Goal: Information Seeking & Learning: Learn about a topic

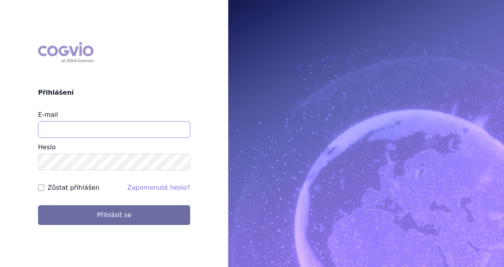
click at [80, 137] on input "E-mail" at bounding box center [114, 129] width 152 height 17
type input "monika.danielisova@boehringer-ingelheim.com"
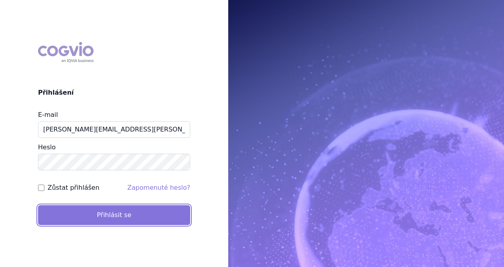
click at [97, 206] on button "Přihlásit se" at bounding box center [114, 215] width 152 height 20
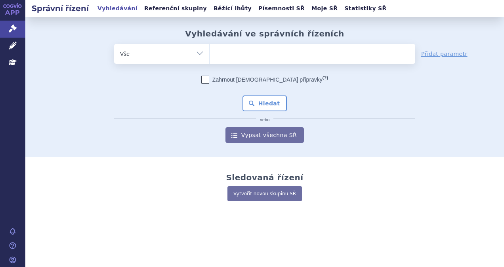
drag, startPoint x: 240, startPoint y: 59, endPoint x: 192, endPoint y: 53, distance: 49.2
click at [239, 59] on ul at bounding box center [313, 52] width 206 height 17
click at [210, 59] on select at bounding box center [209, 54] width 0 height 20
type input "pa"
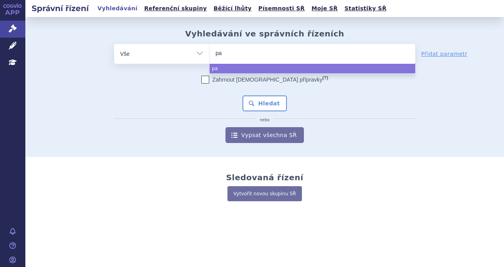
type input "pad"
type input "padc"
type input "padcev"
select select "padcev"
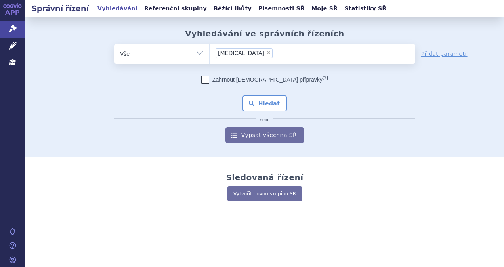
click at [236, 105] on div "Zahrnout bratrské přípravky (?) * Pozor, hledání dle vyhledávacího parametru In…" at bounding box center [264, 109] width 301 height 67
click at [277, 102] on button "Hledat" at bounding box center [265, 104] width 45 height 16
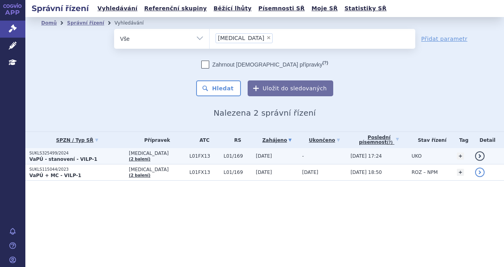
click at [108, 155] on p "SUKLS325499/2024" at bounding box center [77, 154] width 96 height 6
click at [110, 153] on p "SUKLS325499/2024" at bounding box center [77, 154] width 96 height 6
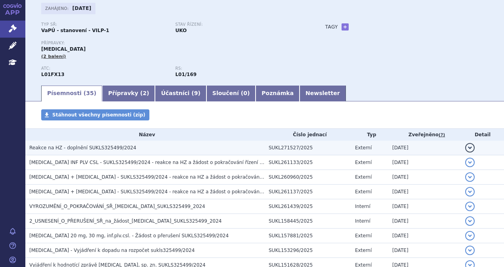
scroll to position [40, 0]
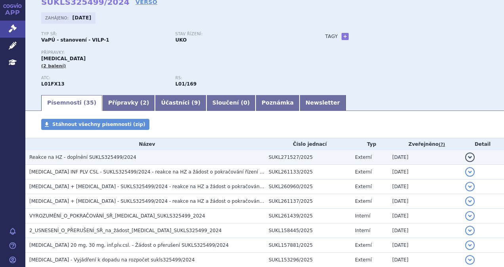
click at [148, 153] on td "Reakce na HZ - doplnění SUKLS325499/2024" at bounding box center [144, 157] width 239 height 15
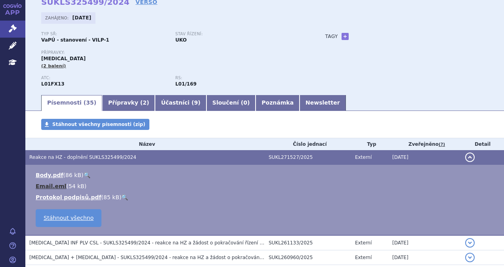
click at [51, 188] on link "Email.eml" at bounding box center [51, 186] width 31 height 6
drag, startPoint x: 256, startPoint y: 42, endPoint x: 252, endPoint y: 38, distance: 5.6
click at [257, 42] on div "Stav řízení: UKO" at bounding box center [242, 38] width 134 height 12
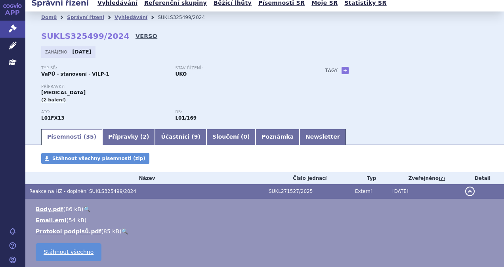
scroll to position [0, 0]
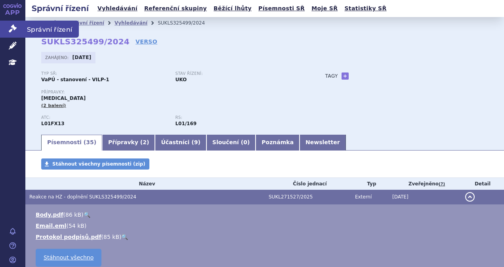
click at [19, 25] on link "Správní řízení" at bounding box center [12, 29] width 25 height 17
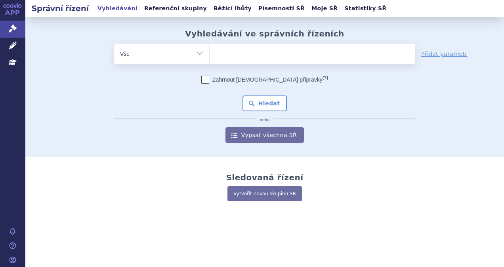
click at [248, 59] on ul at bounding box center [313, 52] width 206 height 17
click at [210, 59] on select at bounding box center [209, 54] width 0 height 20
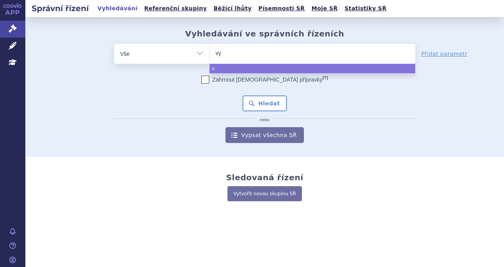
type input "vyv"
type input "vyvg"
type input "vyvgar"
type input "vyvgart"
select select "vyvgart"
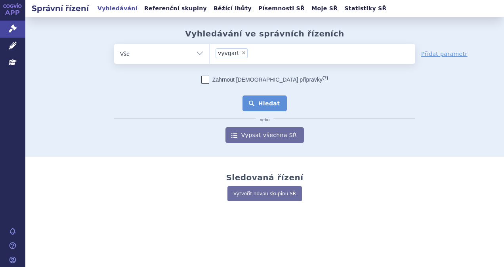
click at [266, 98] on button "Hledat" at bounding box center [265, 104] width 45 height 16
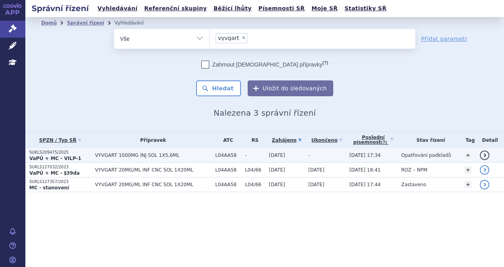
click at [123, 156] on span "VYVGART 1000MG INJ SOL 1X5,6ML" at bounding box center [153, 156] width 116 height 6
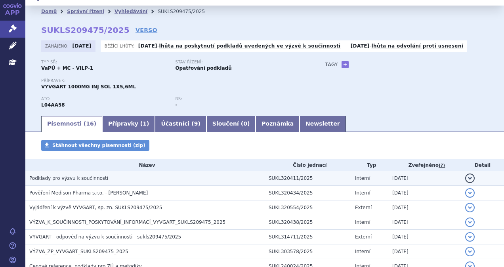
scroll to position [40, 0]
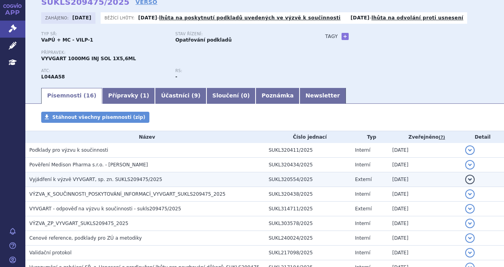
click at [185, 184] on td "Vyjádření k výzvě VYVGART, sp. zn. SUKLS209475/2025" at bounding box center [144, 179] width 239 height 15
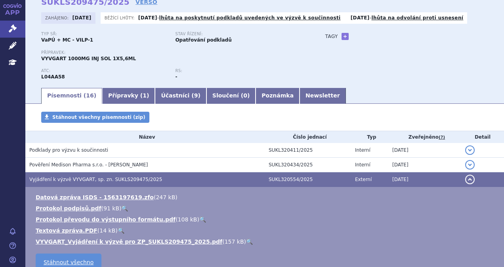
click at [185, 184] on td "Vyjádření k výzvě VYVGART, sp. zn. SUKLS209475/2025" at bounding box center [144, 179] width 239 height 15
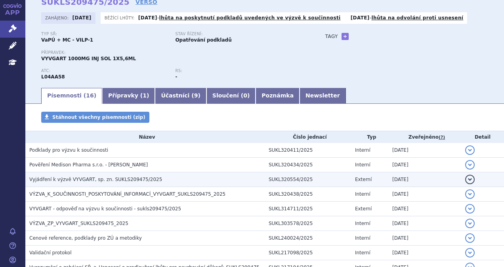
click at [185, 184] on td "Vyjádření k výzvě VYVGART, sp. zn. SUKLS209475/2025" at bounding box center [144, 179] width 239 height 15
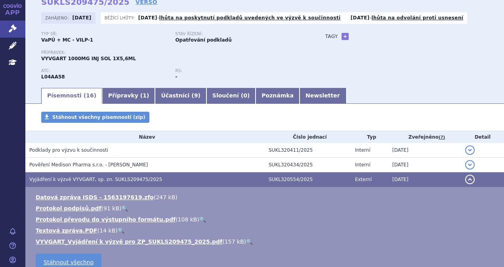
scroll to position [79, 0]
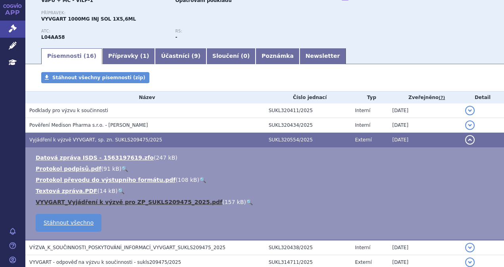
click at [84, 203] on link "VYVGART_Vyjádření k výzvě pro ZP_SUKLS209475_2025.pdf" at bounding box center [129, 202] width 187 height 6
click at [163, 143] on h3 "Vyjádření k výzvě VYVGART, sp. zn. SUKLS209475/2025" at bounding box center [147, 140] width 236 height 8
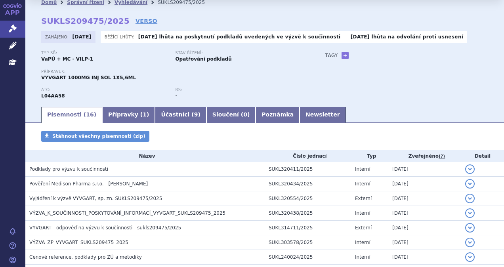
scroll to position [0, 0]
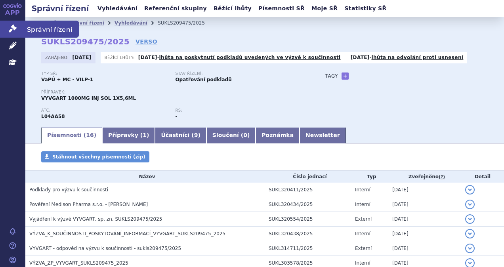
click at [10, 27] on icon at bounding box center [13, 29] width 8 height 8
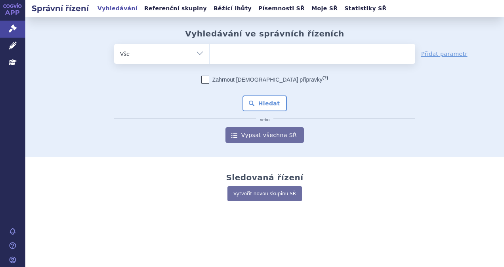
click at [291, 54] on ul at bounding box center [313, 52] width 206 height 17
click at [210, 54] on select at bounding box center [209, 54] width 0 height 20
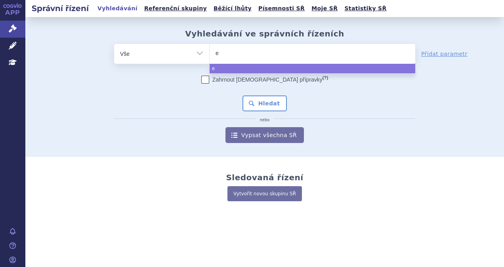
type input "em"
type input "empl"
type input "emplic"
type input "emplici"
type input "[MEDICAL_DATA]"
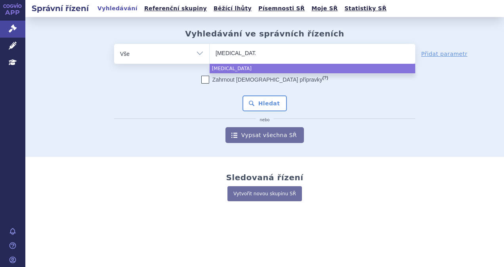
select select "[MEDICAL_DATA]"
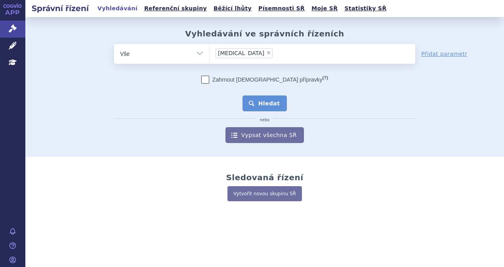
click at [253, 100] on button "Hledat" at bounding box center [265, 104] width 45 height 16
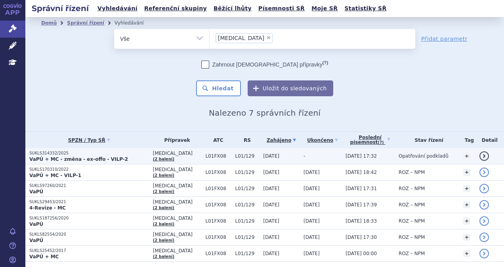
click at [140, 157] on p "VaPÚ + MC - změna - ex-offo - VILP-2" at bounding box center [89, 159] width 120 height 6
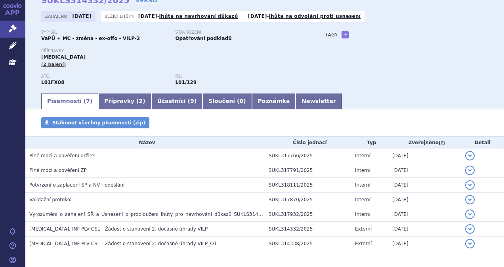
scroll to position [73, 0]
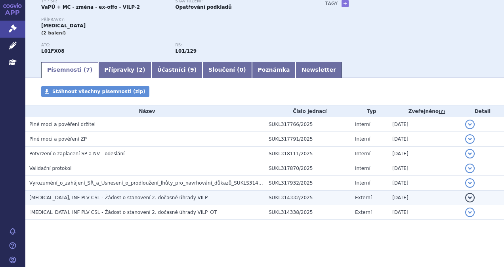
click at [138, 198] on span "[MEDICAL_DATA], INF PLV CSL - Žádost o stanovení 2. dočasné úhrady VILP" at bounding box center [118, 198] width 178 height 6
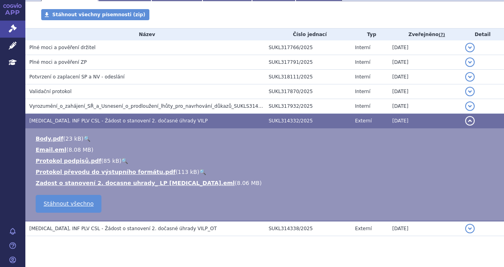
scroll to position [152, 0]
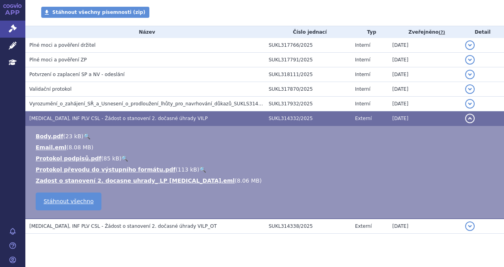
click at [137, 116] on span "[MEDICAL_DATA], INF PLV CSL - Žádost o stanovení 2. dočasné úhrady VILP" at bounding box center [118, 119] width 178 height 6
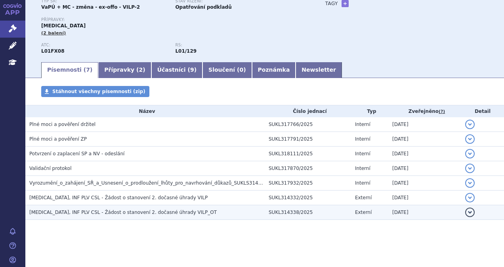
click at [161, 217] on td "EMPLICITI, INF PLV CSL - Žádost o stanovení 2. dočasné úhrady VILP_OT" at bounding box center [144, 212] width 239 height 15
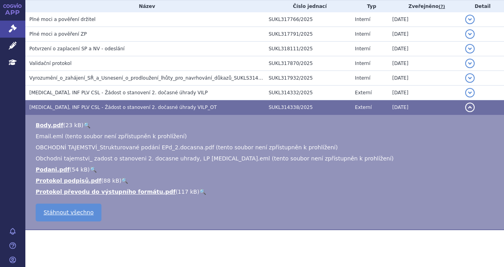
scroll to position [188, 0]
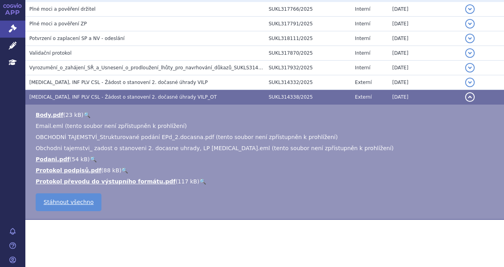
click at [220, 100] on h3 "EMPLICITI, INF PLV CSL - Žádost o stanovení 2. dočasné úhrady VILP_OT" at bounding box center [147, 97] width 236 height 8
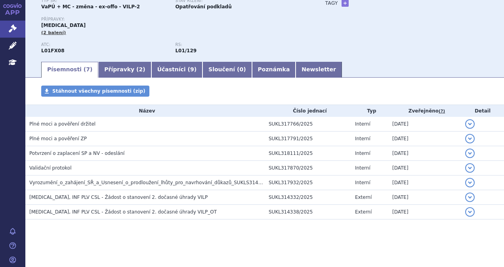
scroll to position [73, 0]
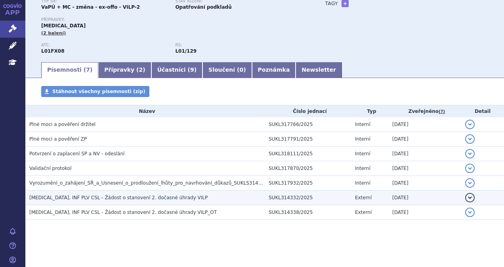
click at [152, 197] on span "EMPLICITI, INF PLV CSL - Žádost o stanovení 2. dočasné úhrady VILP" at bounding box center [118, 198] width 178 height 6
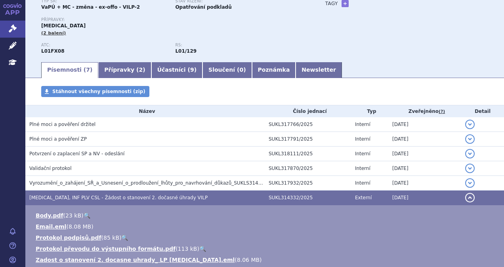
scroll to position [166, 0]
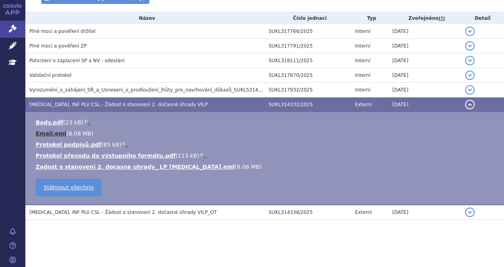
click at [49, 132] on link "Email.eml" at bounding box center [51, 133] width 31 height 6
click at [211, 2] on div "Stáhnout všechny písemnosti (zip)" at bounding box center [264, 2] width 479 height 19
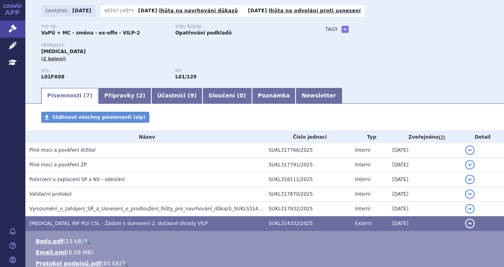
scroll to position [0, 0]
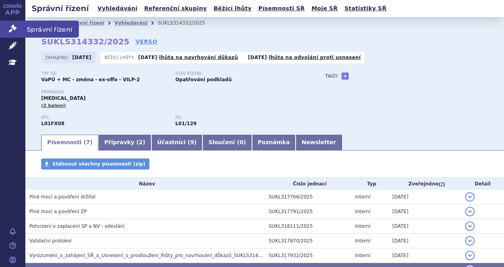
click at [16, 27] on icon at bounding box center [13, 29] width 8 height 8
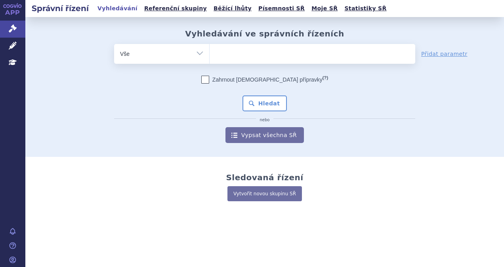
click at [260, 53] on ul at bounding box center [313, 52] width 206 height 17
click at [210, 53] on select at bounding box center [209, 54] width 0 height 20
type input "of"
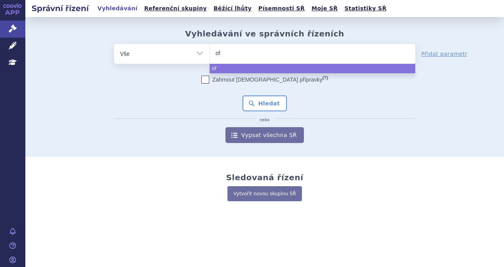
type input "ofe"
type input "[MEDICAL_DATA]"
select select "[MEDICAL_DATA]"
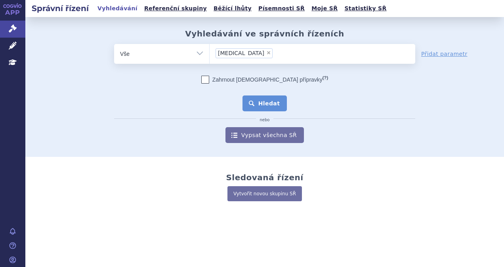
click at [264, 105] on button "Hledat" at bounding box center [265, 104] width 45 height 16
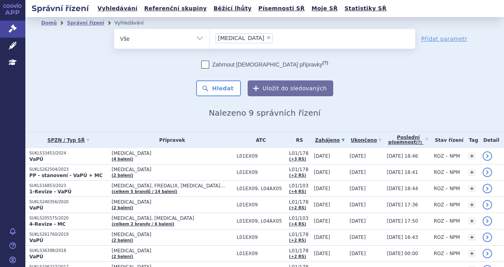
click at [232, 38] on li "× [MEDICAL_DATA]" at bounding box center [244, 38] width 57 height 10
click at [210, 38] on select "[MEDICAL_DATA]" at bounding box center [209, 39] width 0 height 20
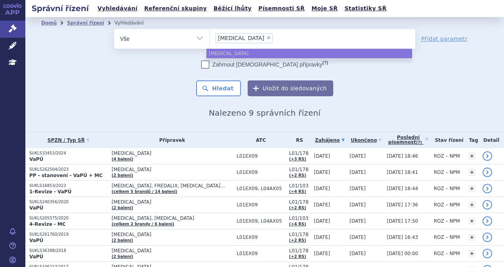
click at [266, 35] on span "×" at bounding box center [268, 37] width 5 height 5
click at [210, 35] on select "[MEDICAL_DATA]" at bounding box center [209, 39] width 0 height 20
select select
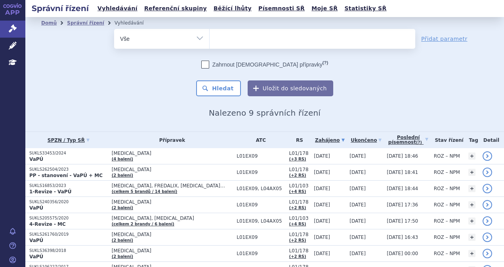
click at [235, 36] on ul at bounding box center [313, 37] width 206 height 17
click at [210, 36] on select "ofev" at bounding box center [209, 39] width 0 height 20
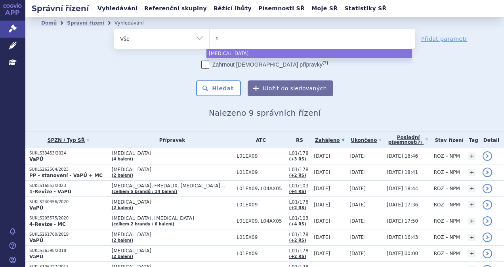
type input "ni"
type input "nin"
type input "ninte"
type input "ninted"
type input "nintedani"
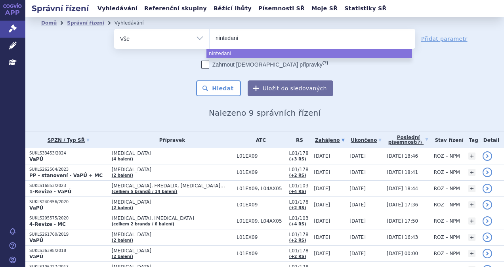
type input "nintedanib"
select select "nintedanib"
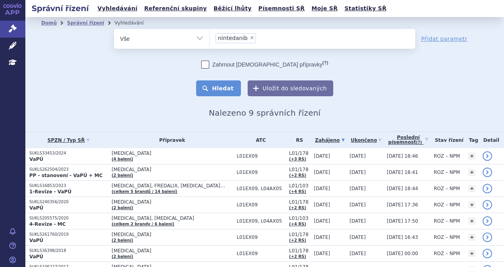
click at [231, 93] on button "Hledat" at bounding box center [218, 88] width 45 height 16
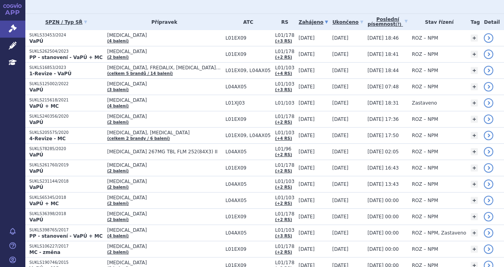
scroll to position [119, 0]
